Goal: Communication & Community: Answer question/provide support

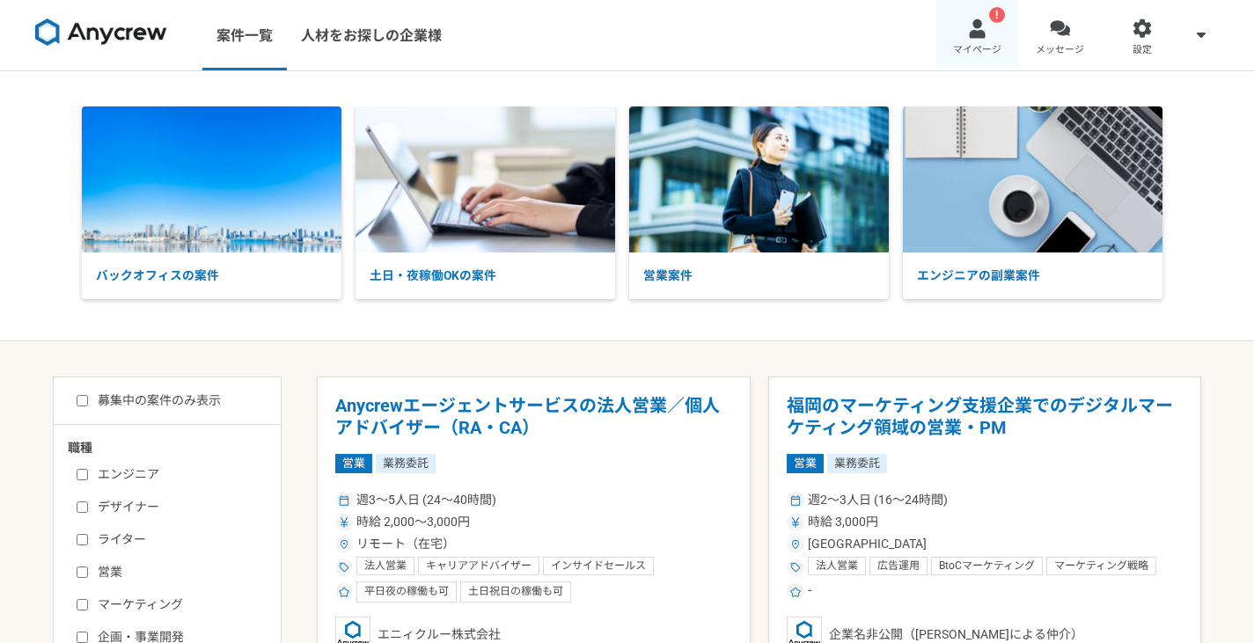
click at [996, 45] on span "マイページ" at bounding box center [977, 50] width 48 height 14
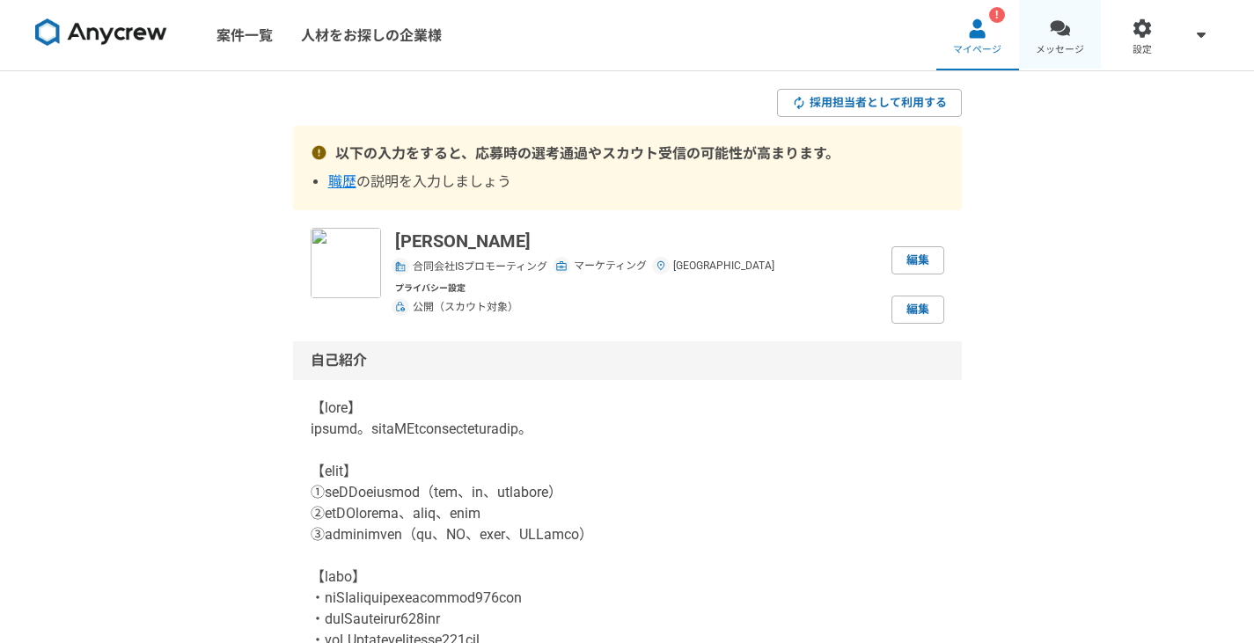
click at [1088, 42] on link "メッセージ" at bounding box center [1060, 35] width 83 height 70
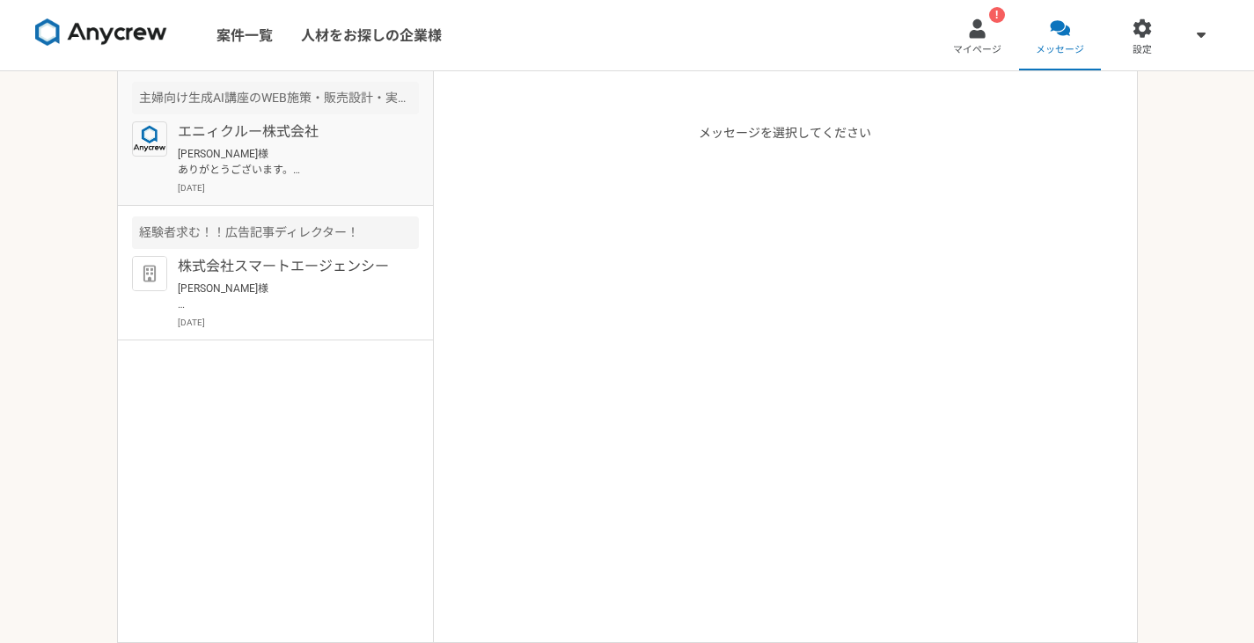
click at [333, 155] on p "[PERSON_NAME]様 ありがとうございます。 では下記にて設定させていただきました。 よろしくお願いいたします。 [DEMOGRAPHIC_DATA]…" at bounding box center [286, 162] width 217 height 32
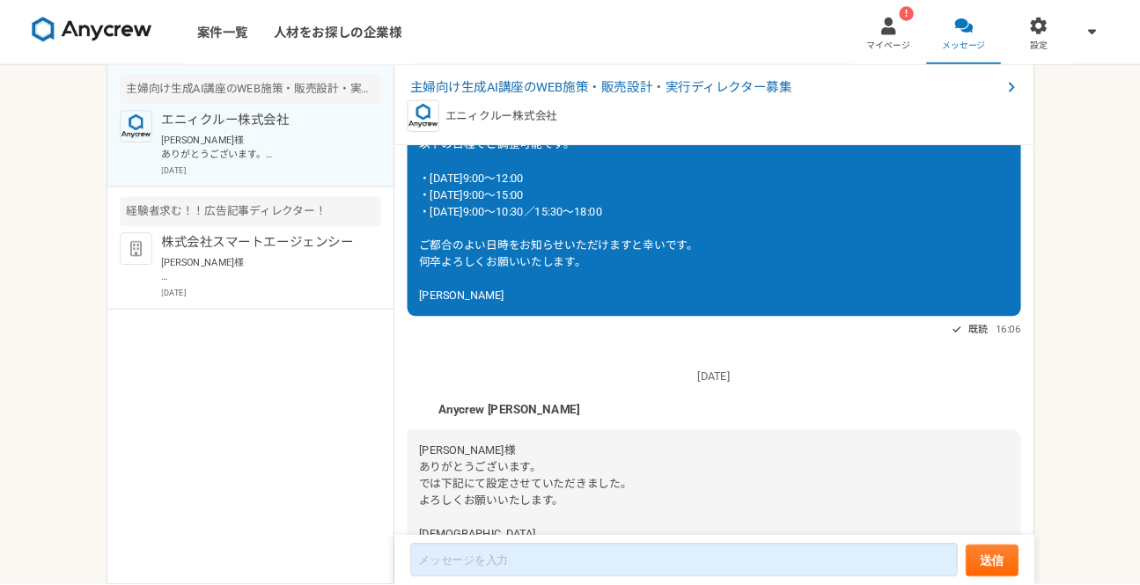
scroll to position [319, 0]
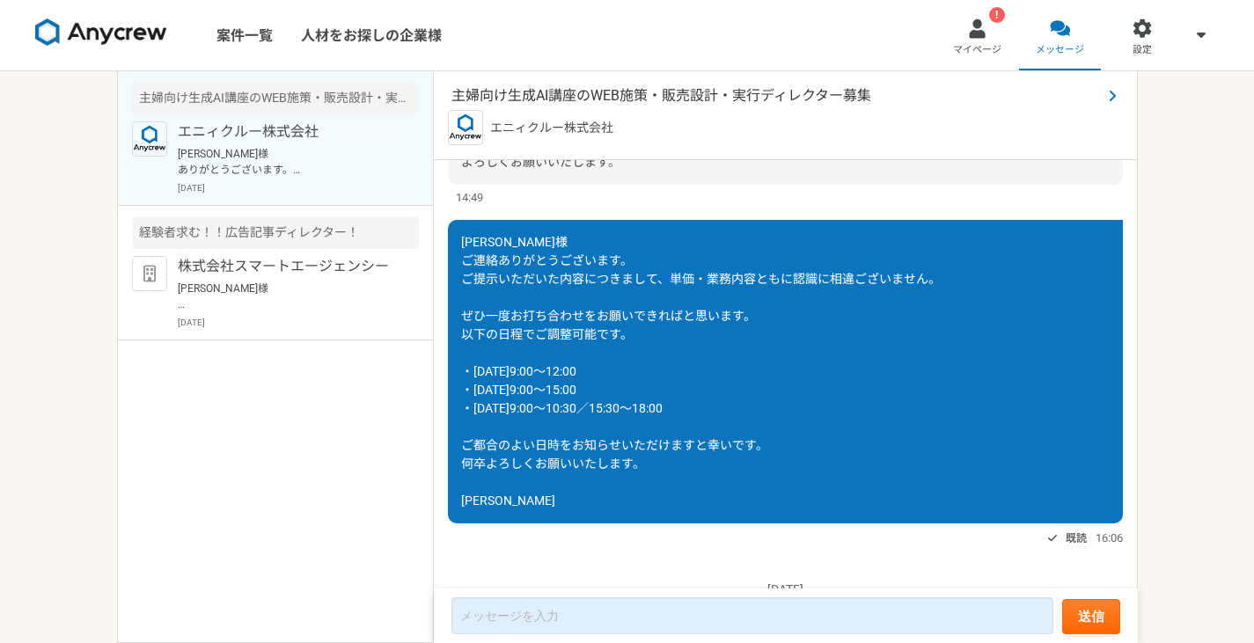
click at [769, 96] on span "主婦向け生成AI講座のWEB施策・販売設計・実行ディレクター募集" at bounding box center [776, 95] width 650 height 21
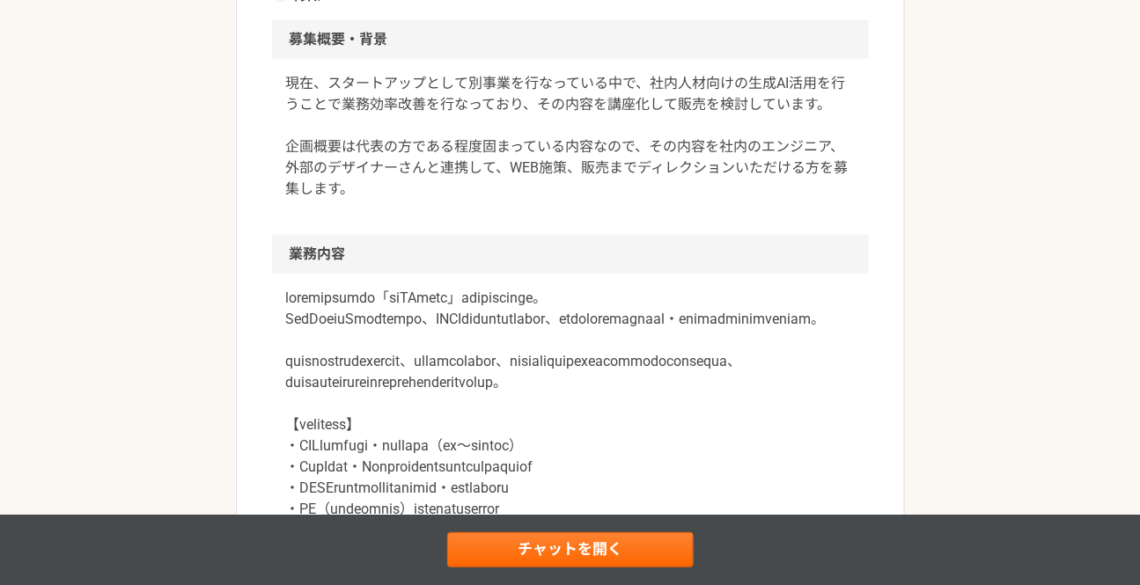
scroll to position [720, 0]
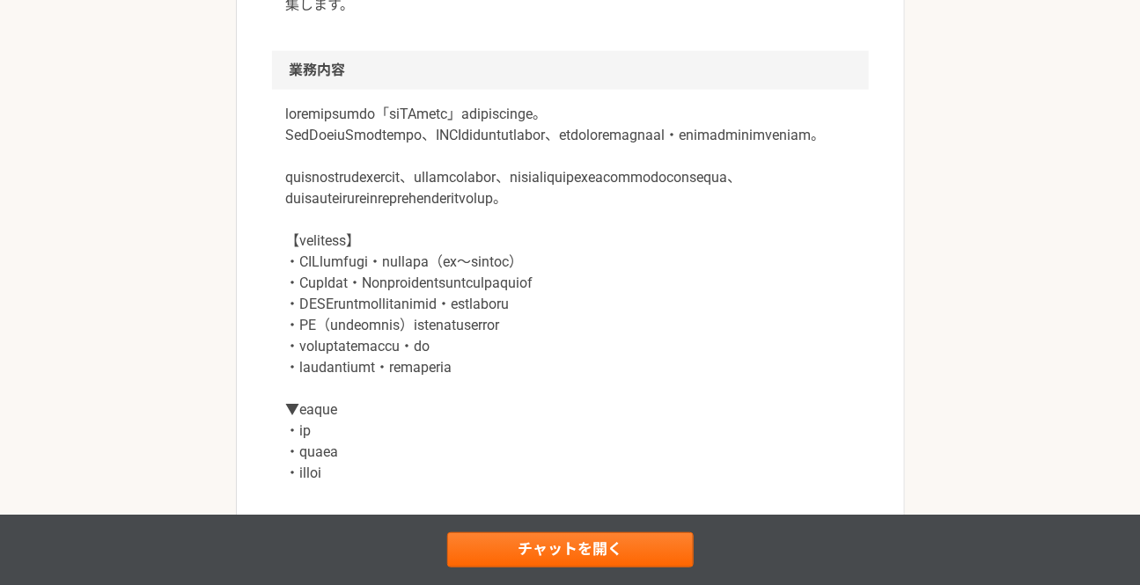
click at [744, 203] on p at bounding box center [570, 294] width 568 height 380
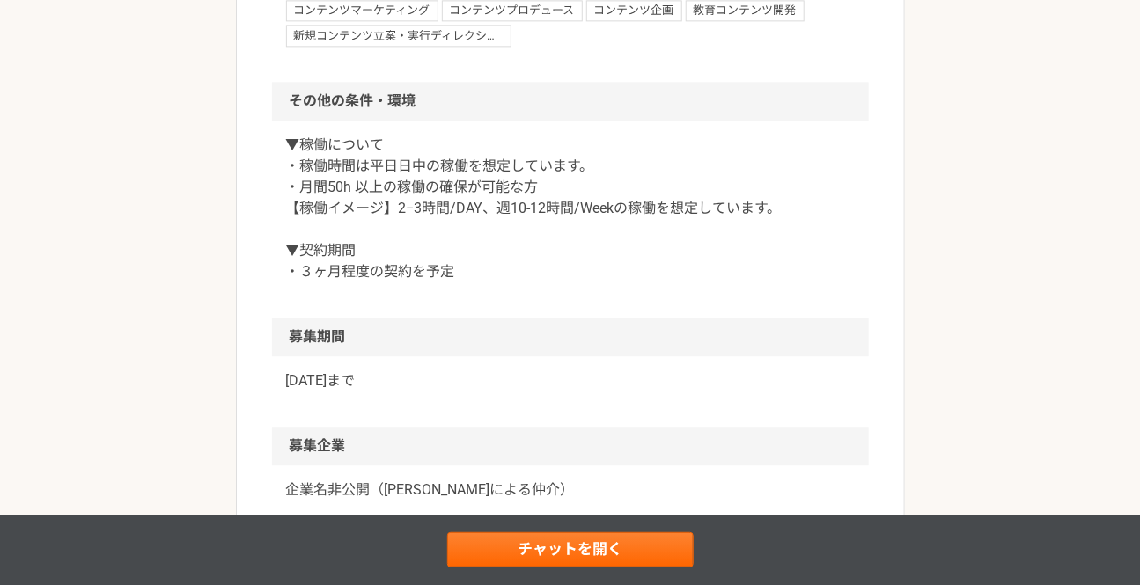
scroll to position [1633, 0]
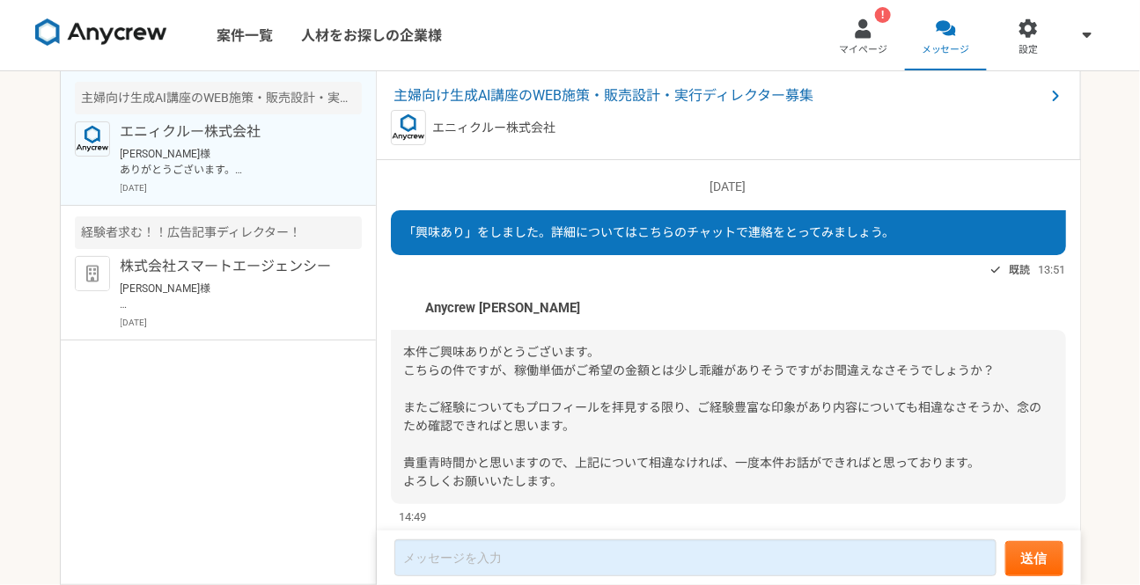
scroll to position [905, 0]
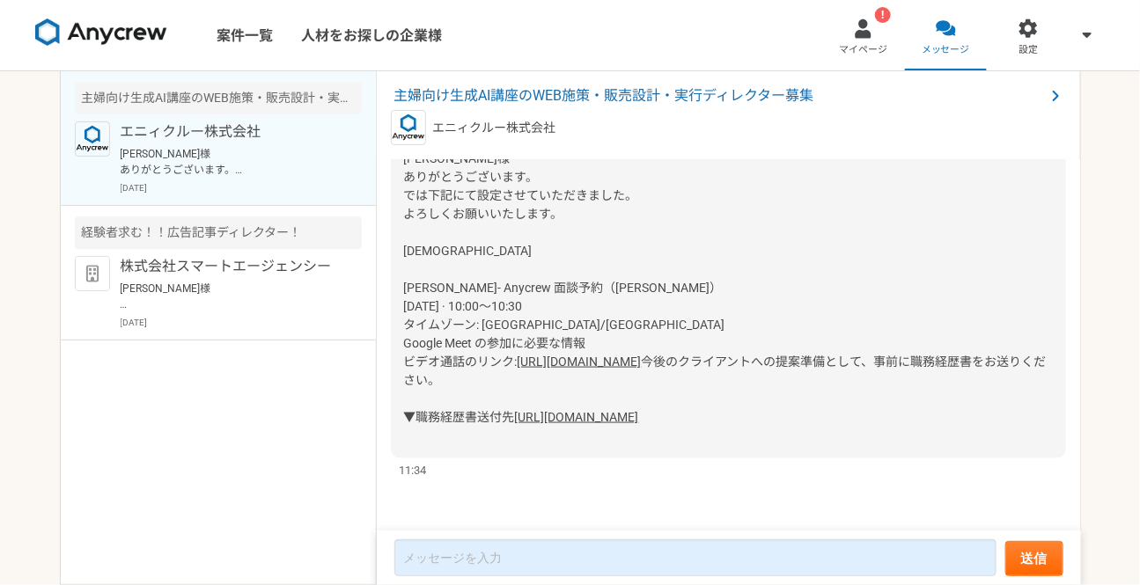
click at [639, 410] on link "[URL][DOMAIN_NAME]" at bounding box center [577, 417] width 124 height 14
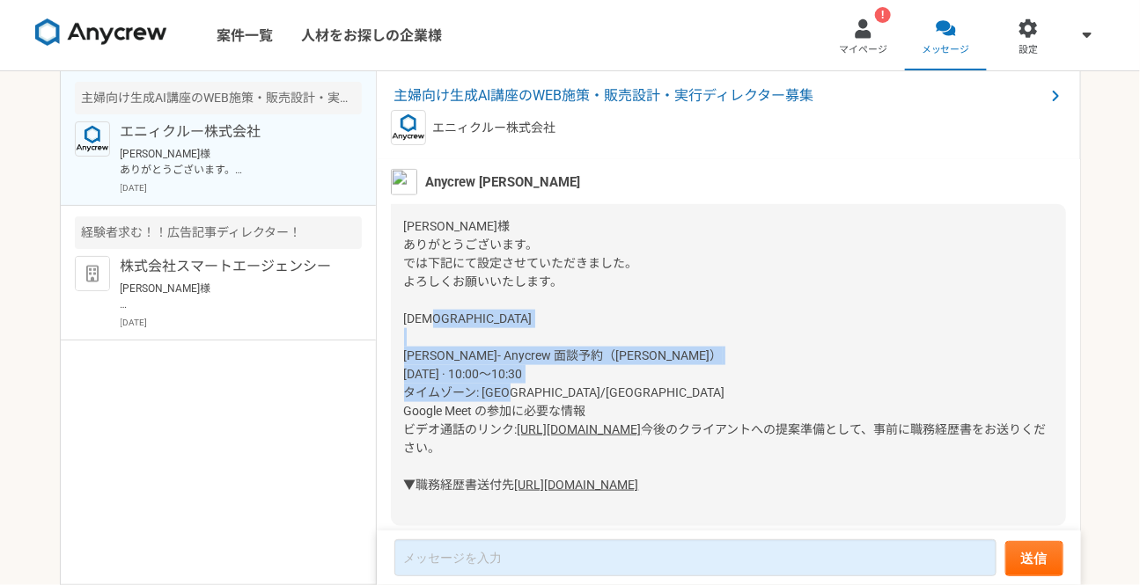
scroll to position [665, 0]
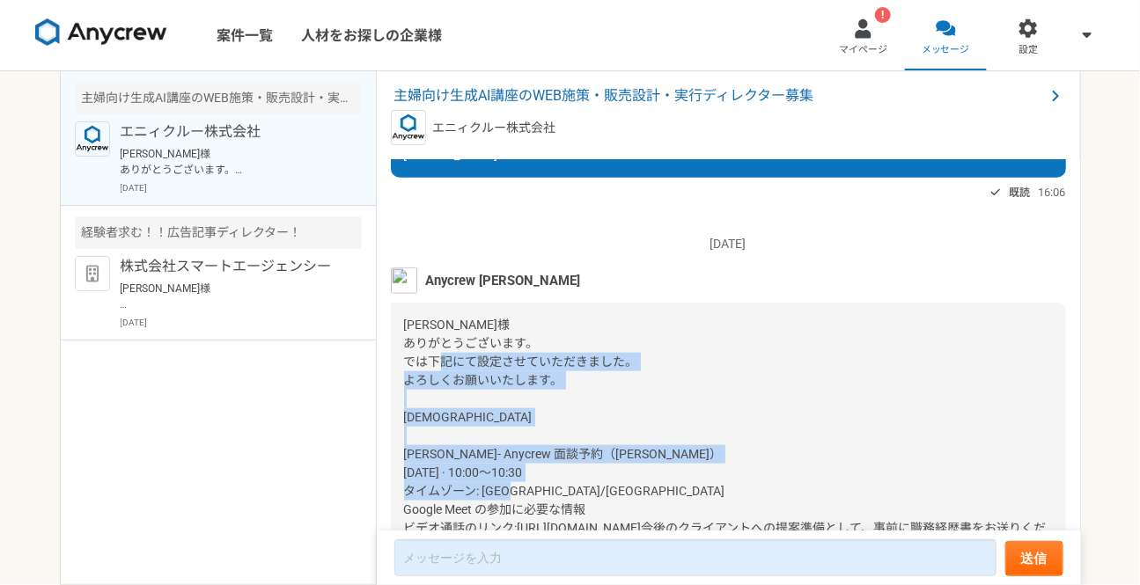
drag, startPoint x: 617, startPoint y: 347, endPoint x: 575, endPoint y: 352, distance: 42.6
click at [575, 352] on div "[PERSON_NAME]様 ありがとうございます。 では下記にて設定させていただきました。 よろしくお願いいたします。 [DEMOGRAPHIC_DATA]…" at bounding box center [728, 464] width 675 height 322
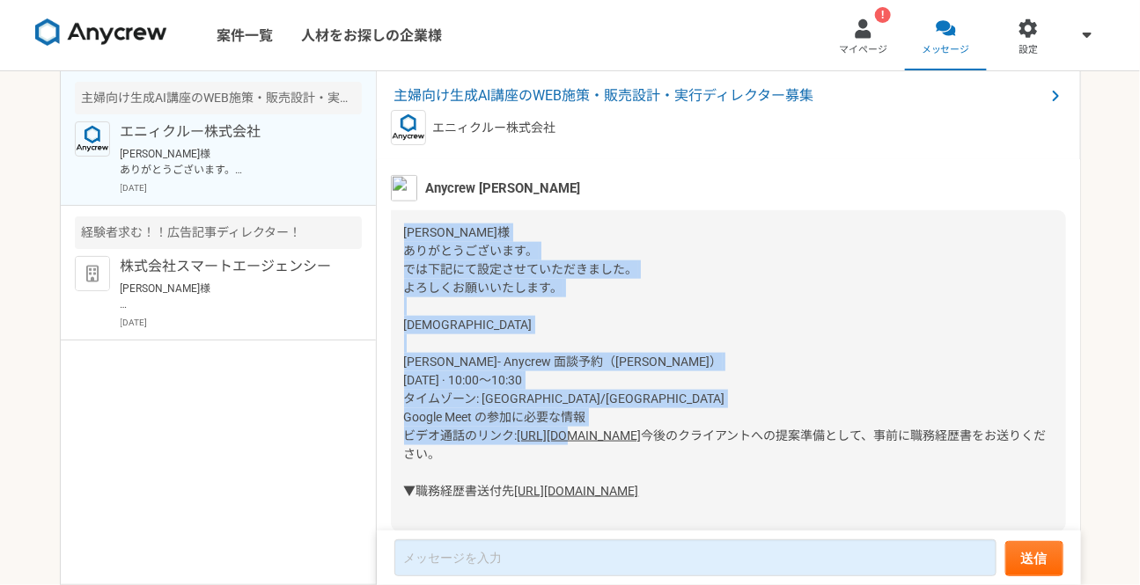
scroll to position [905, 0]
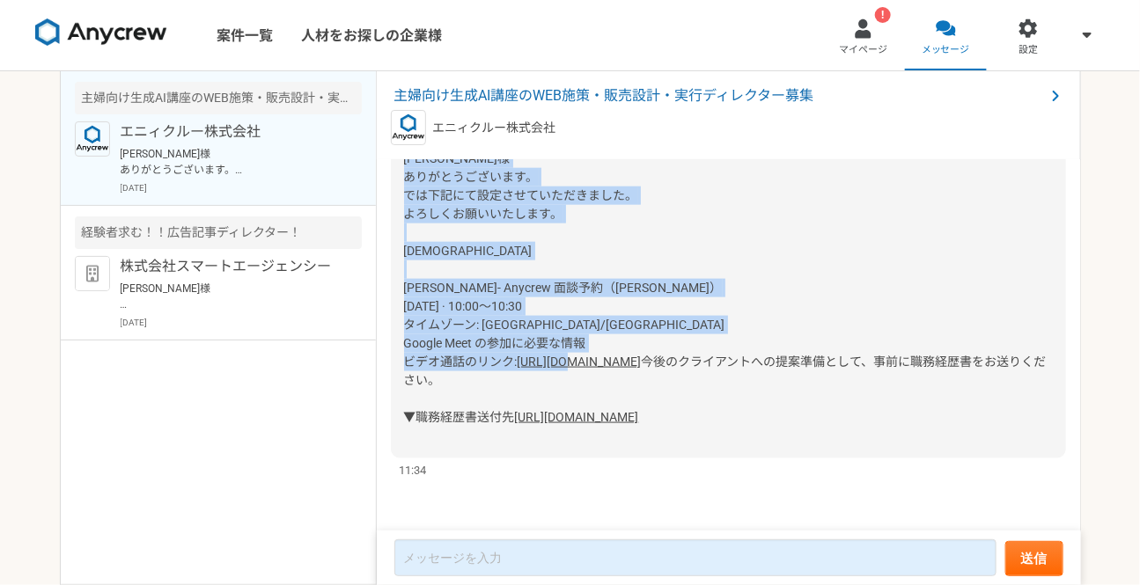
drag, startPoint x: 408, startPoint y: 326, endPoint x: 854, endPoint y: 380, distance: 448.6
click at [854, 380] on div "[PERSON_NAME]様 ありがとうございます。 では下記にて設定させていただきました。 よろしくお願いいたします。 [DEMOGRAPHIC_DATA]…" at bounding box center [728, 297] width 675 height 322
copy div "[PERSON_NAME]様 ありがとうございます。 では下記にて設定させていただきました。 よろしくお願いいたします。 ＿＿＿＿＿＿＿＿＿＿＿＿＿＿ [PE…"
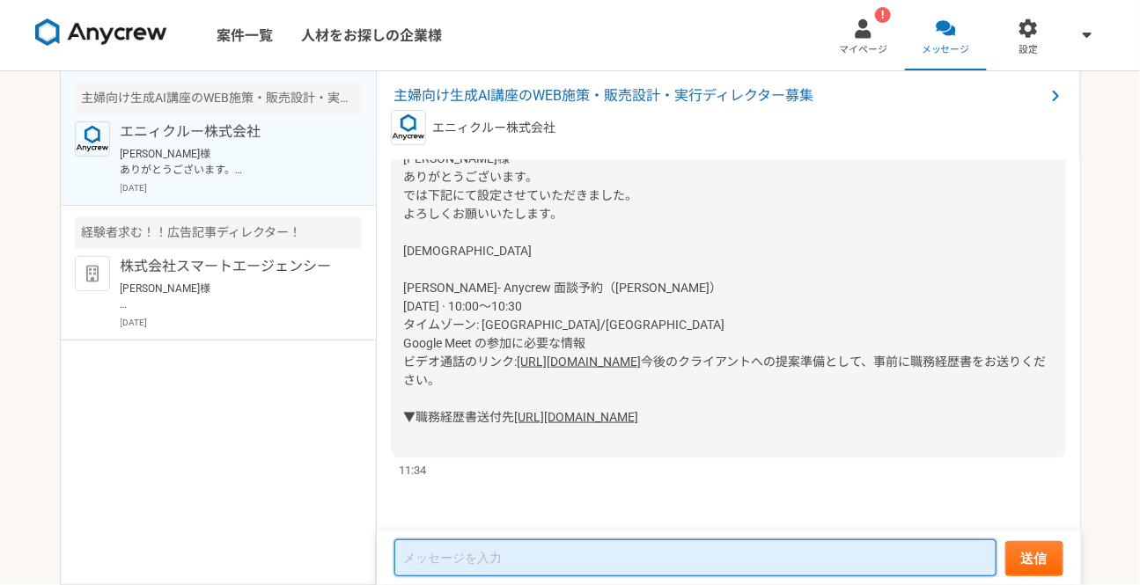
click at [630, 561] on textarea at bounding box center [695, 557] width 602 height 37
paste textarea "[PERSON_NAME]様 お世話になっております。[PERSON_NAME]です。 [DATE]10時からの面談、承知いたしました。 また、職務経歴書につ…"
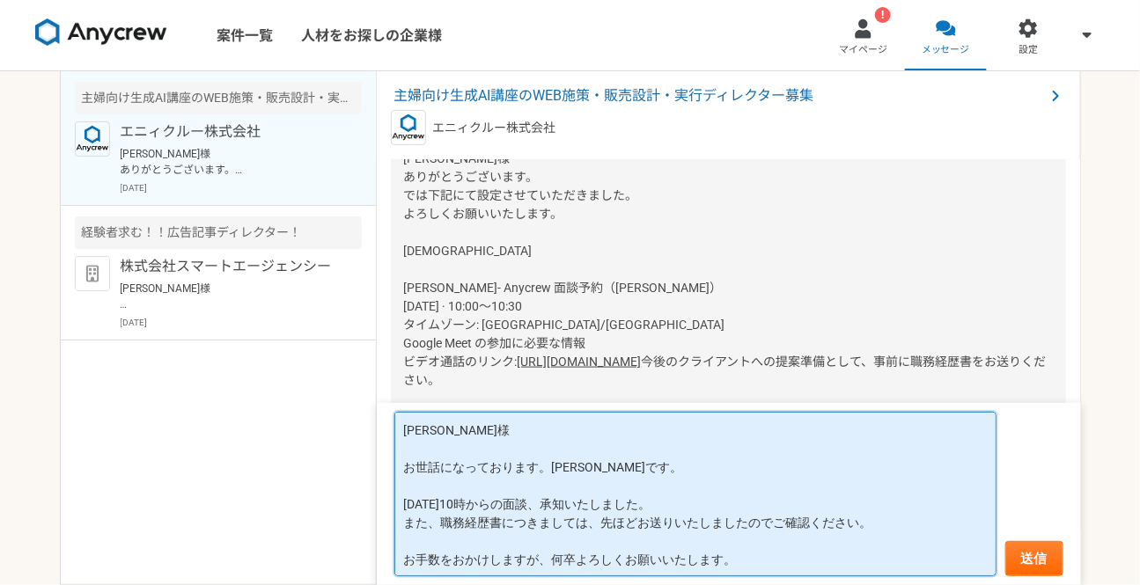
click at [599, 457] on textarea "[PERSON_NAME]様 お世話になっております。[PERSON_NAME]です。 [DATE]10時からの面談、承知いたしました。 また、職務経歴書につ…" at bounding box center [695, 494] width 602 height 165
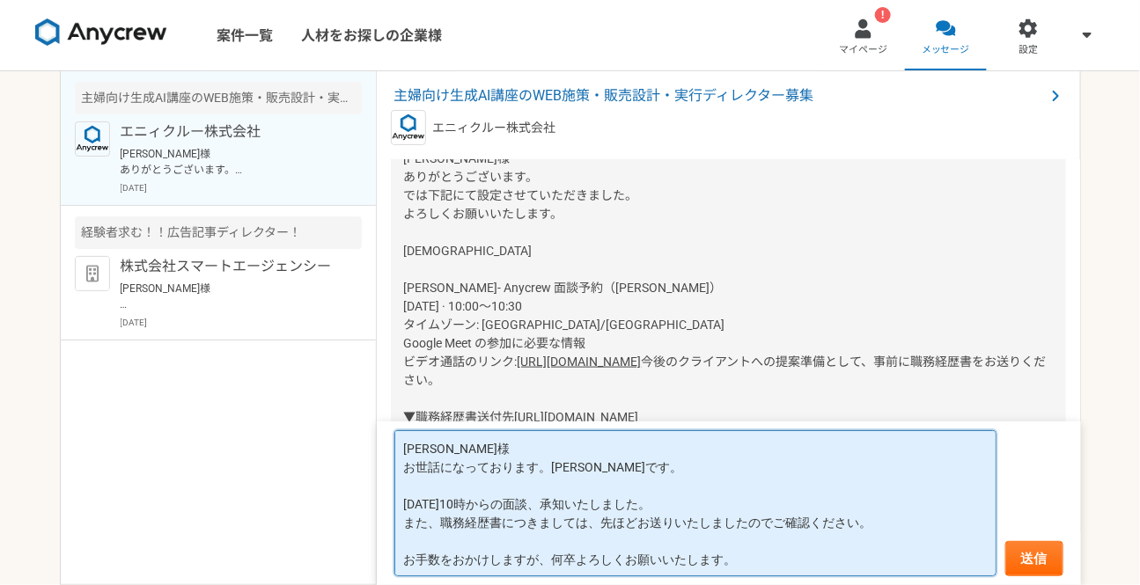
click at [721, 491] on textarea "[PERSON_NAME]様 お世話になっております。[PERSON_NAME]です。 [DATE]10時からの面談、承知いたしました。 また、職務経歴書につ…" at bounding box center [695, 503] width 602 height 146
type textarea "[PERSON_NAME]様 お世話になっております。[PERSON_NAME]です。 [DATE]10時からの面談、承知いたしました。 また、職務経歴書につ…"
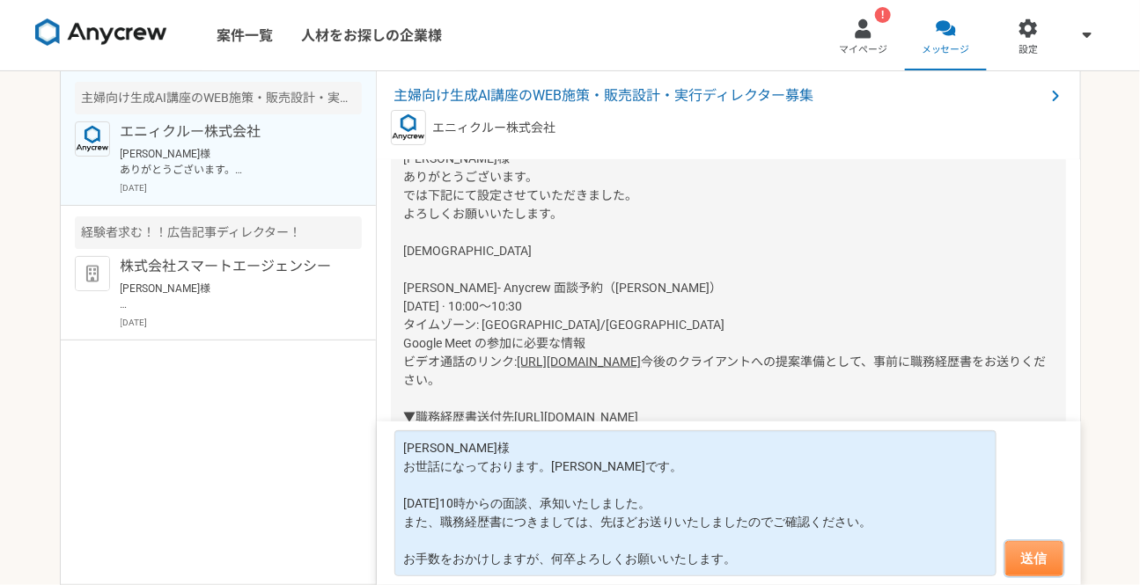
click at [1038, 555] on button "送信" at bounding box center [1034, 558] width 58 height 35
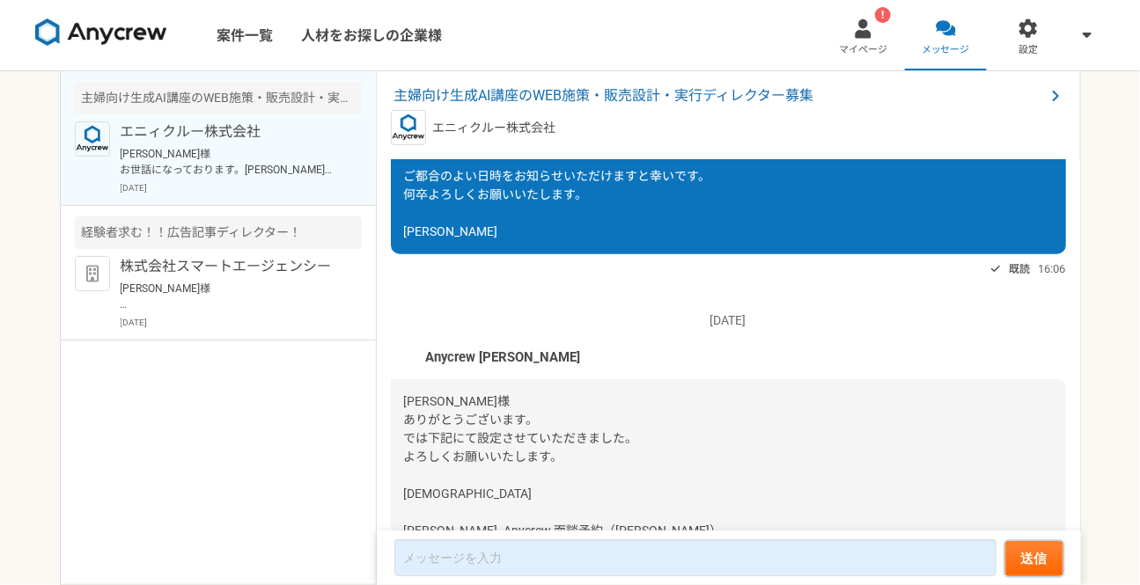
scroll to position [587, 0]
